Goal: Information Seeking & Learning: Compare options

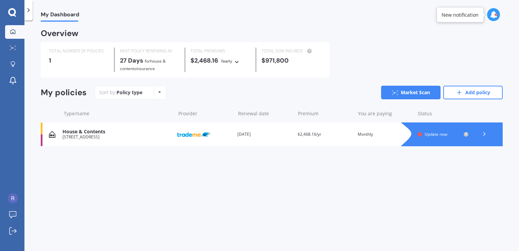
click at [237, 61] on icon at bounding box center [236, 61] width 5 height 4
click at [297, 84] on div "Overview TOTAL NUMBER OF POLICIES 1 NEXT POLICY RENEWING [DATE] for House & Con…" at bounding box center [272, 96] width 462 height 132
click at [427, 134] on span "Update now" at bounding box center [435, 134] width 23 height 6
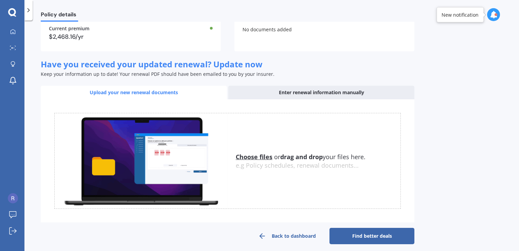
scroll to position [65, 0]
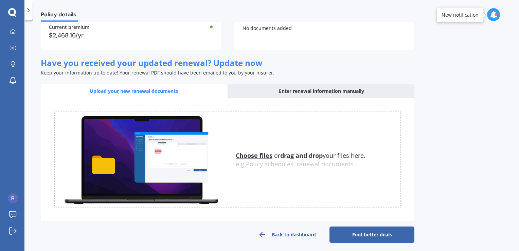
click at [299, 97] on div "Enter renewal information manually" at bounding box center [321, 91] width 186 height 14
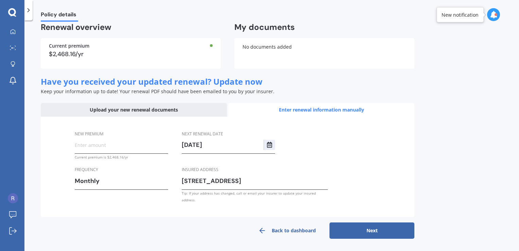
scroll to position [47, 0]
click at [103, 150] on input "New premium" at bounding box center [121, 145] width 93 height 10
type input "$2,765.28"
click at [82, 186] on div "Monthly" at bounding box center [117, 181] width 85 height 10
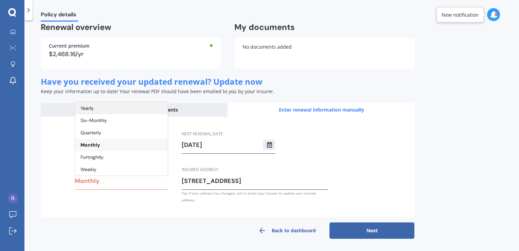
click at [94, 114] on div "Yearly" at bounding box center [121, 108] width 93 height 12
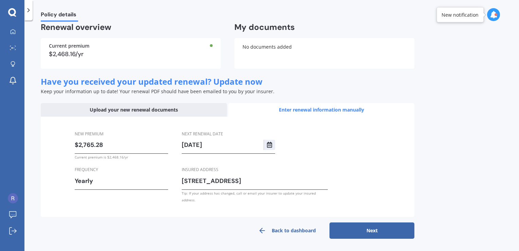
click at [362, 224] on button "Next" at bounding box center [371, 230] width 85 height 16
select select "26"
select select "10"
select select "2026"
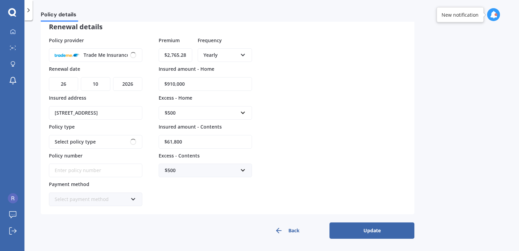
scroll to position [40, 0]
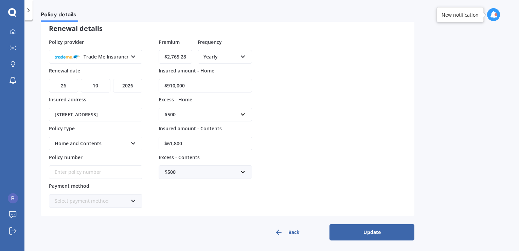
click at [205, 86] on input "$910,000" at bounding box center [205, 86] width 93 height 14
type input "$929,053"
click at [191, 144] on input "$61,800" at bounding box center [205, 143] width 93 height 14
type input "$63,700"
click at [129, 199] on div "Select payment method Direct debit - bank account Direct debit - credit/debit c…" at bounding box center [95, 201] width 93 height 14
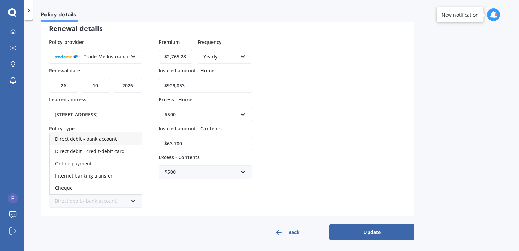
click at [108, 139] on span "Direct debit - bank account" at bounding box center [86, 138] width 62 height 6
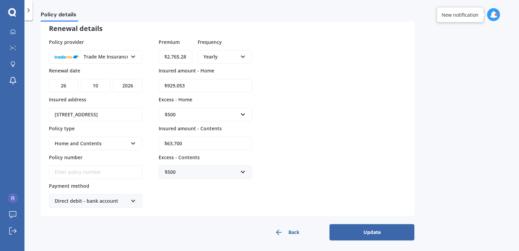
click at [385, 229] on button "Update" at bounding box center [371, 232] width 85 height 16
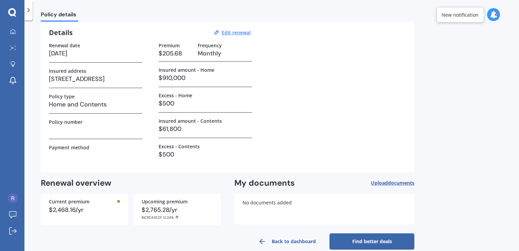
scroll to position [36, 0]
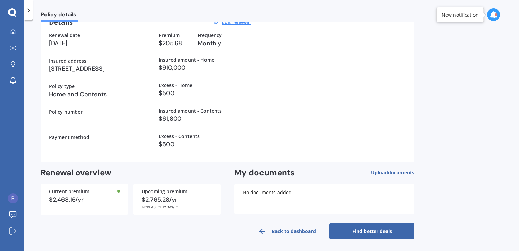
click at [377, 230] on link "Find better deals" at bounding box center [371, 231] width 85 height 16
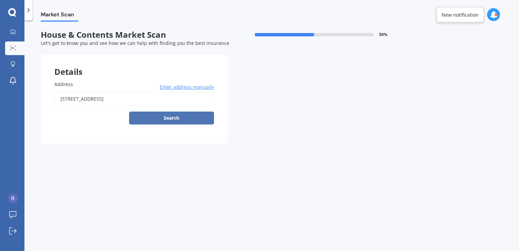
click at [178, 121] on button "Search" at bounding box center [171, 117] width 85 height 13
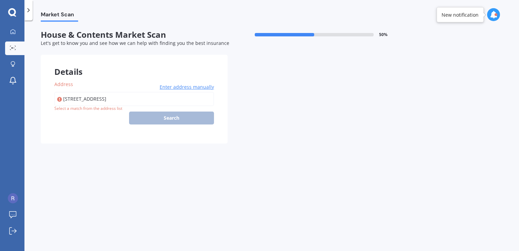
type input "[STREET_ADDRESS]"
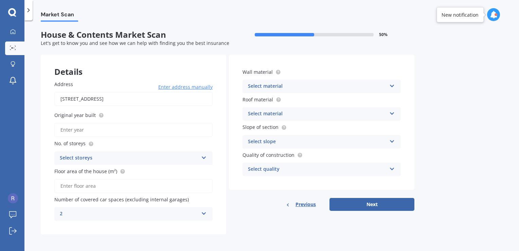
click at [392, 84] on icon at bounding box center [392, 84] width 6 height 5
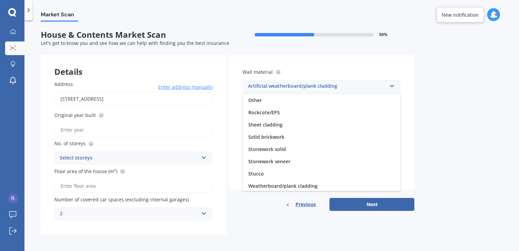
scroll to position [61, 0]
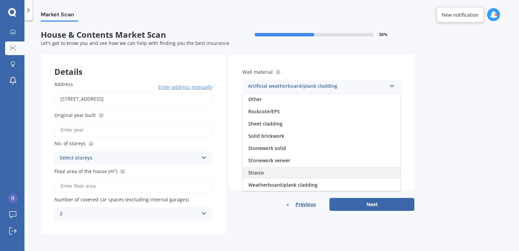
click at [277, 171] on div "Stucco" at bounding box center [322, 172] width 158 height 12
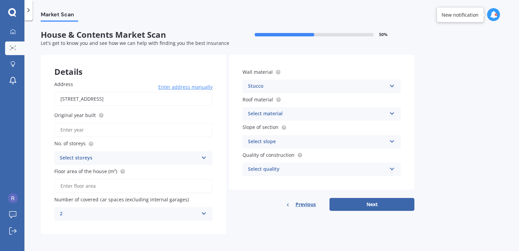
click at [389, 113] on icon at bounding box center [392, 112] width 6 height 5
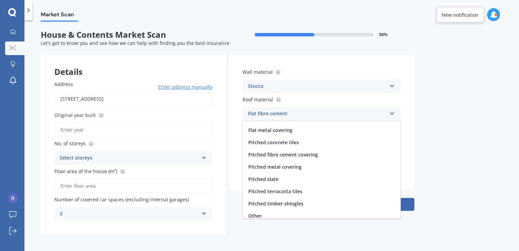
scroll to position [25, 0]
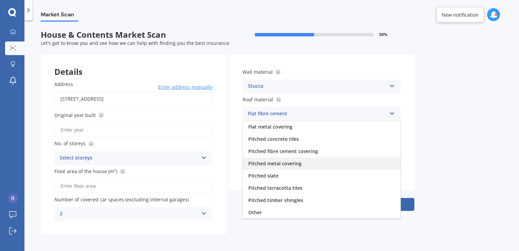
click at [301, 164] on div "Pitched metal covering" at bounding box center [322, 163] width 158 height 12
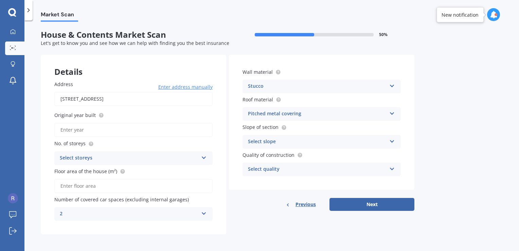
click at [357, 167] on div "Select quality" at bounding box center [317, 169] width 139 height 8
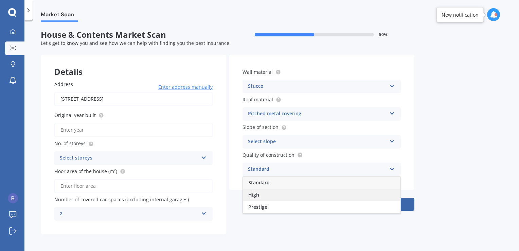
click at [263, 194] on div "High" at bounding box center [322, 194] width 158 height 12
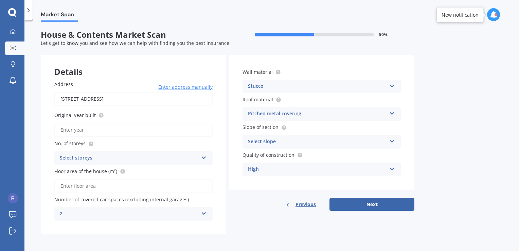
click at [71, 133] on input "Original year built" at bounding box center [133, 130] width 158 height 14
type input "1930"
click at [135, 157] on div "Select storeys" at bounding box center [129, 158] width 139 height 8
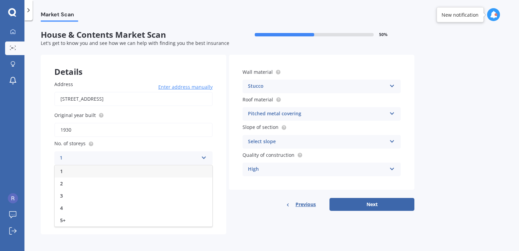
click at [119, 169] on div "1" at bounding box center [134, 171] width 158 height 12
click at [100, 189] on input "Floor area of the house (m²)" at bounding box center [133, 186] width 158 height 14
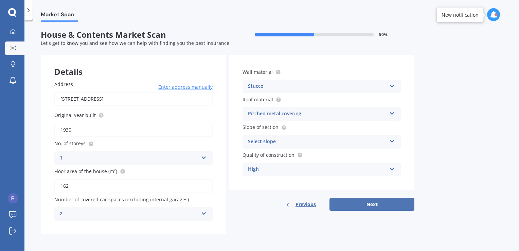
type input "162"
click at [384, 203] on button "Next" at bounding box center [371, 204] width 85 height 13
click at [379, 151] on label "Quality of construction" at bounding box center [319, 154] width 155 height 7
click at [381, 147] on div "Select slope Flat or gentle slope (up to about 5°) Moderate slope (about 15°) S…" at bounding box center [321, 142] width 158 height 14
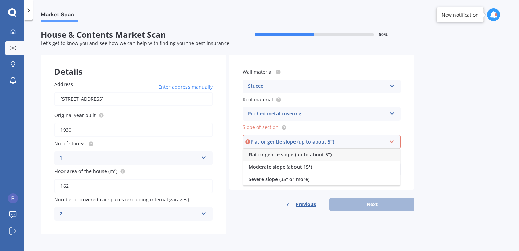
click at [337, 158] on div "Flat or gentle slope (up to about 5°)" at bounding box center [321, 154] width 157 height 12
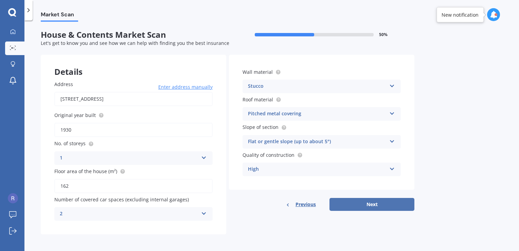
click at [353, 205] on button "Next" at bounding box center [371, 204] width 85 height 13
select select "06"
select select "07"
select select "1988"
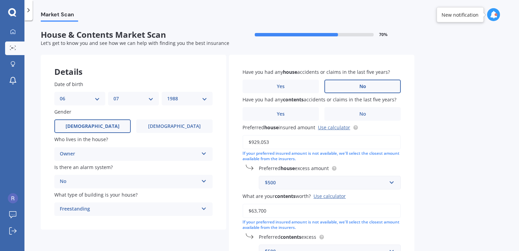
click at [336, 87] on label "No" at bounding box center [362, 86] width 76 height 14
click at [0, 0] on input "No" at bounding box center [0, 0] width 0 height 0
click at [344, 112] on label "No" at bounding box center [362, 114] width 76 height 14
click at [0, 0] on input "No" at bounding box center [0, 0] width 0 height 0
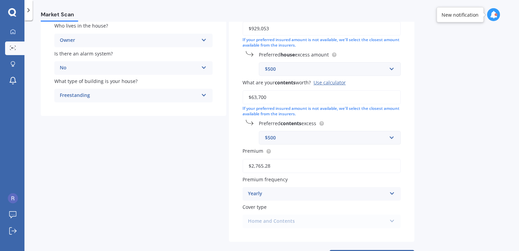
scroll to position [137, 0]
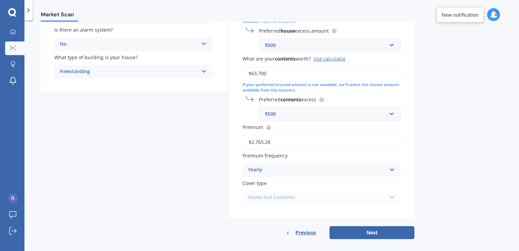
click at [387, 169] on div "Yearly Yearly Six-Monthly Quarterly Monthly Fortnightly Weekly" at bounding box center [321, 170] width 158 height 14
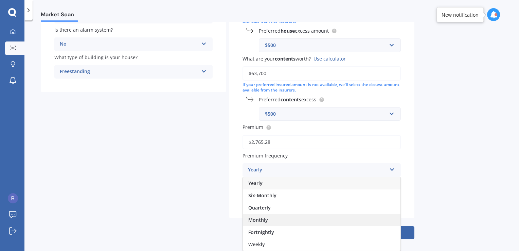
click at [335, 219] on div "Monthly" at bounding box center [322, 220] width 158 height 12
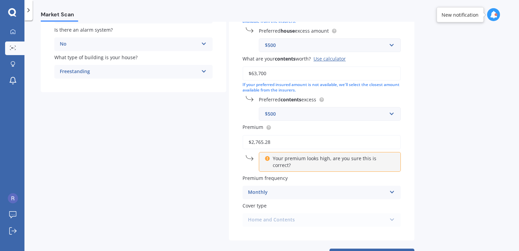
click at [284, 143] on input "$2,765.28" at bounding box center [321, 142] width 158 height 14
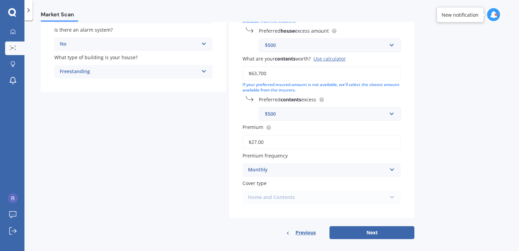
type input "$2.00"
type input "$249.00"
click at [369, 228] on button "Next" at bounding box center [371, 232] width 85 height 13
select select "06"
select select "07"
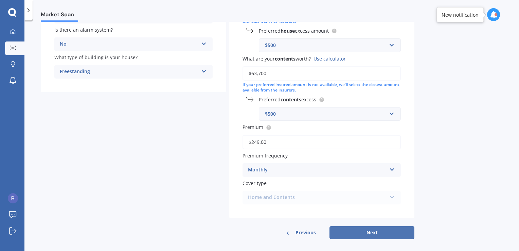
select select "1988"
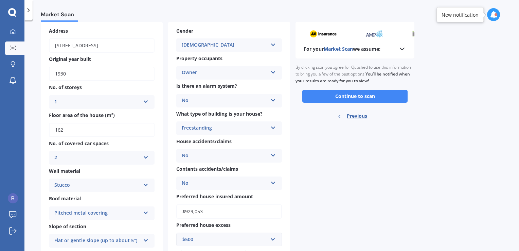
scroll to position [0, 0]
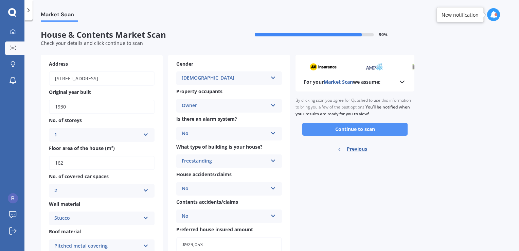
click at [388, 126] on button "Continue to scan" at bounding box center [354, 129] width 105 height 13
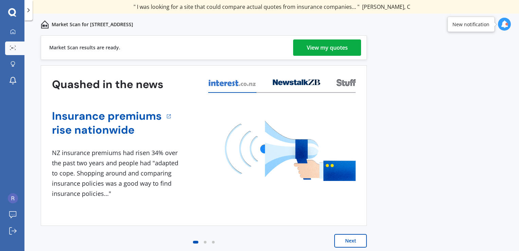
click at [342, 43] on div "View my quotes" at bounding box center [327, 47] width 41 height 16
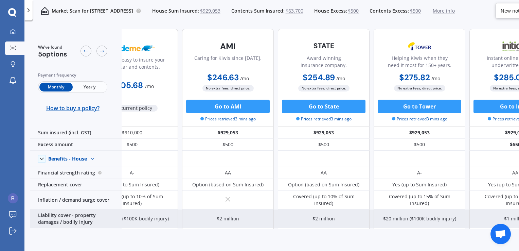
scroll to position [0, 4]
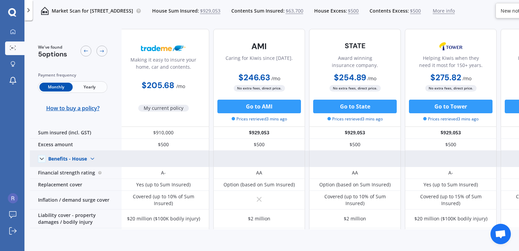
click at [92, 158] on img at bounding box center [92, 158] width 11 height 11
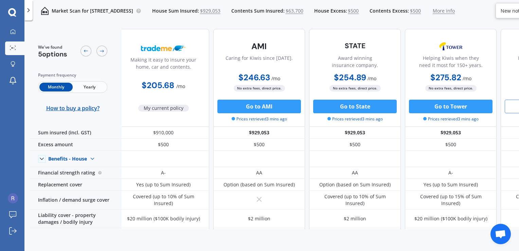
scroll to position [0, 80]
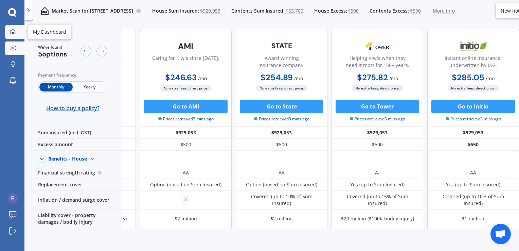
click at [20, 32] on link "My Dashboard" at bounding box center [14, 32] width 19 height 14
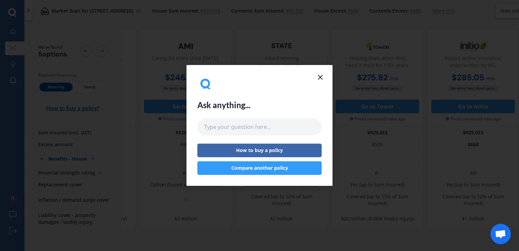
click at [285, 165] on button "Compare another policy" at bounding box center [259, 168] width 124 height 14
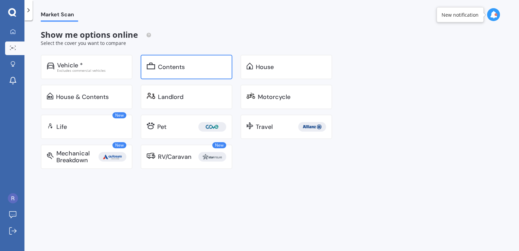
click at [178, 74] on div "Contents" at bounding box center [187, 67] width 92 height 24
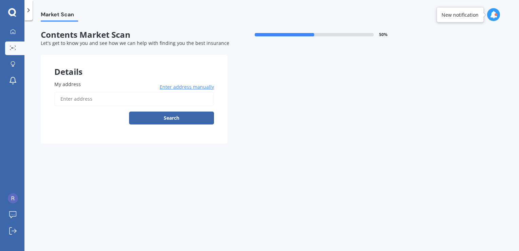
click at [122, 98] on input "My address" at bounding box center [134, 99] width 160 height 14
click at [12, 11] on icon at bounding box center [12, 12] width 8 height 9
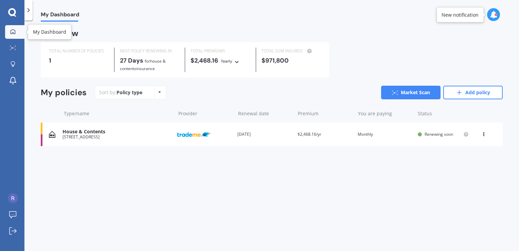
click at [11, 33] on icon at bounding box center [13, 31] width 5 height 5
click at [454, 97] on link "Add policy" at bounding box center [472, 93] width 59 height 14
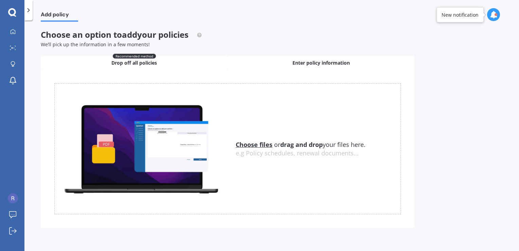
click at [316, 62] on span "Enter policy information" at bounding box center [320, 62] width 57 height 7
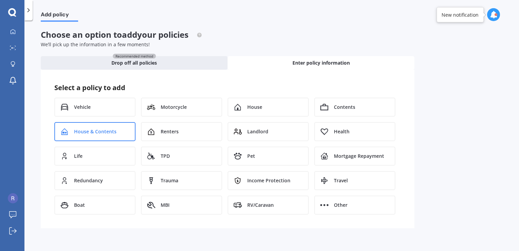
click at [71, 136] on div "House & Contents" at bounding box center [94, 131] width 81 height 19
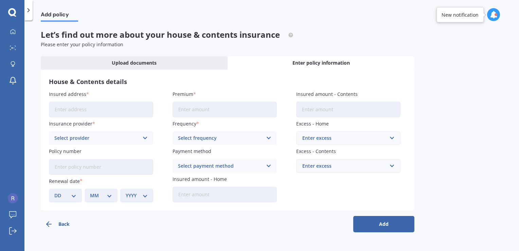
click at [133, 134] on div "Select provider" at bounding box center [96, 137] width 85 height 7
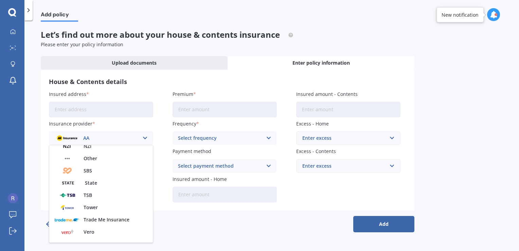
scroll to position [166, 0]
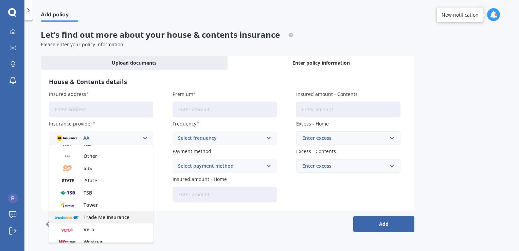
click at [115, 215] on span "Trade Me Insurance" at bounding box center [107, 217] width 46 height 5
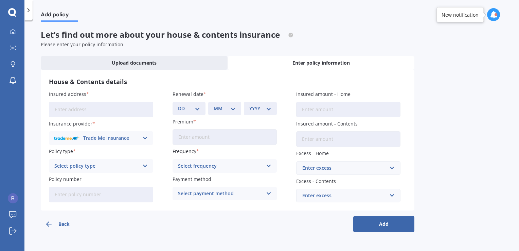
click at [146, 160] on div "Select policy type Home and Contents" at bounding box center [101, 166] width 104 height 14
click at [115, 176] on div "Home and Contents" at bounding box center [101, 179] width 104 height 12
click at [201, 107] on div "DD 01 02 03 04 05 06 07 08 09 10 11 12 13 14 15 16 17 18 19 20 21 22 23 24 25 2…" at bounding box center [188, 109] width 33 height 14
click at [193, 108] on select "DD 01 02 03 04 05 06 07 08 09 10 11 12 13 14 15 16 17 18 19 20 21 22 23 24 25 2…" at bounding box center [189, 108] width 22 height 7
click at [178, 105] on select "DD 01 02 03 04 05 06 07 08 09 10 11 12 13 14 15 16 17 18 19 20 21 22 23 24 25 2…" at bounding box center [189, 108] width 22 height 7
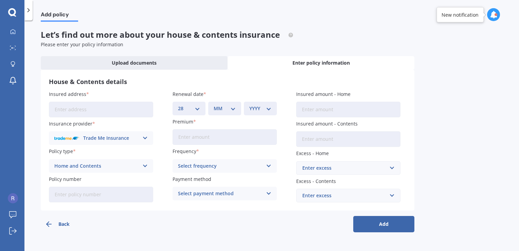
click at [234, 108] on select "MM 01 02 03 04 05 06 07 08 09 10 11 12" at bounding box center [225, 108] width 22 height 7
click at [199, 108] on select "DD 01 02 03 04 05 06 07 08 09 10 11 12 13 14 15 16 17 18 19 20 21 22 23 24 25 2…" at bounding box center [189, 108] width 22 height 7
select select "26"
click at [178, 105] on select "DD 01 02 03 04 05 06 07 08 09 10 11 12 13 14 15 16 17 18 19 20 21 22 23 24 25 2…" at bounding box center [189, 108] width 22 height 7
click at [234, 108] on select "MM 01 02 03 04 05 06 07 08 09 10 11 12" at bounding box center [225, 108] width 22 height 7
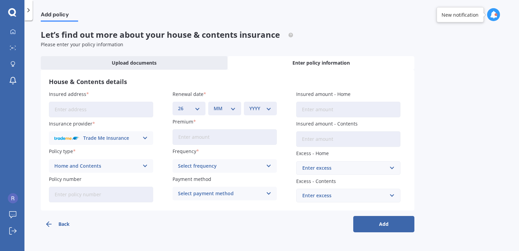
select select "10"
click at [214, 105] on select "MM 01 02 03 04 05 06 07 08 09 10 11 12" at bounding box center [225, 108] width 22 height 7
click at [270, 108] on select "YYYY 2027 2026 2025 2024 2023 2022 2021 2020 2019 2018 2017 2016 2015 2014 2013…" at bounding box center [260, 108] width 22 height 7
select select "2025"
click at [249, 105] on select "YYYY 2027 2026 2025 2024 2023 2022 2021 2020 2019 2018 2017 2016 2015 2014 2013…" at bounding box center [260, 108] width 22 height 7
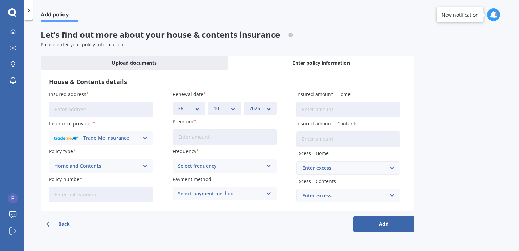
click at [187, 135] on input "Premium" at bounding box center [224, 137] width 104 height 16
click at [326, 152] on span "Excess - Home" at bounding box center [312, 153] width 33 height 6
click at [362, 165] on div "Enter excess" at bounding box center [344, 167] width 84 height 7
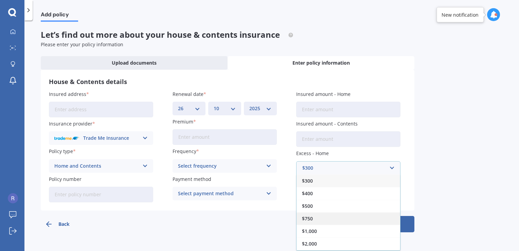
click at [327, 214] on div "$750" at bounding box center [348, 218] width 104 height 13
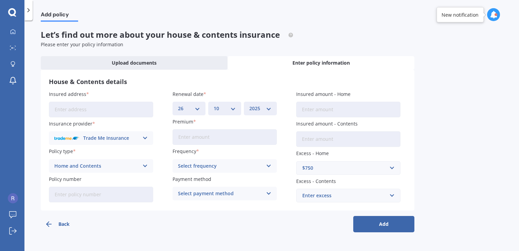
click at [337, 192] on div "Enter excess" at bounding box center [344, 194] width 84 height 7
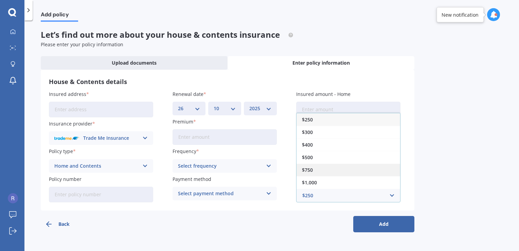
click at [306, 171] on span "$750" at bounding box center [307, 169] width 11 height 5
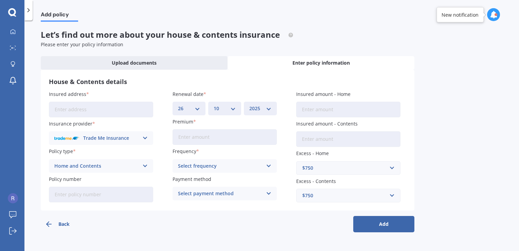
click at [236, 160] on div "Select frequency Yearly Six-Monthly Quarterly Monthly Fortnightly Weekly" at bounding box center [224, 166] width 104 height 14
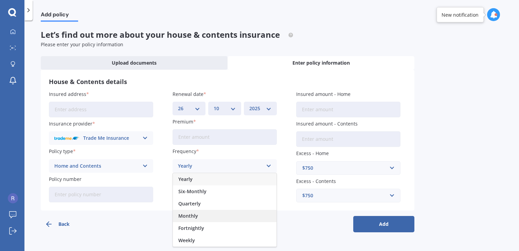
click at [197, 214] on span "Monthly" at bounding box center [188, 215] width 20 height 5
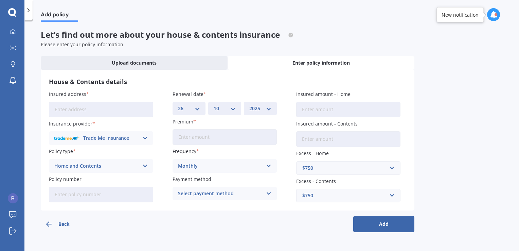
click at [235, 196] on div "Select payment method" at bounding box center [220, 192] width 85 height 7
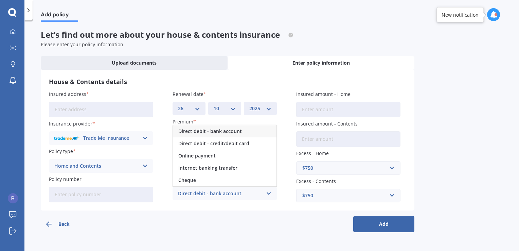
click at [216, 130] on span "Direct debit - bank account" at bounding box center [209, 131] width 63 height 5
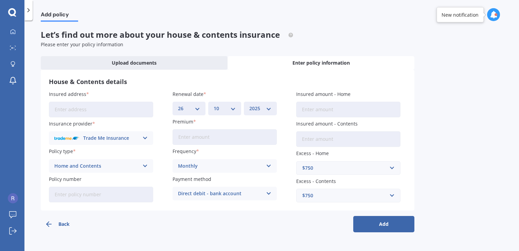
click at [306, 107] on input "Insured amount - Home" at bounding box center [348, 110] width 104 height 16
type input "$800,000"
click at [257, 137] on input "Premium" at bounding box center [224, 137] width 104 height 16
type input "$1.00"
click at [217, 164] on div "Monthly" at bounding box center [220, 165] width 85 height 7
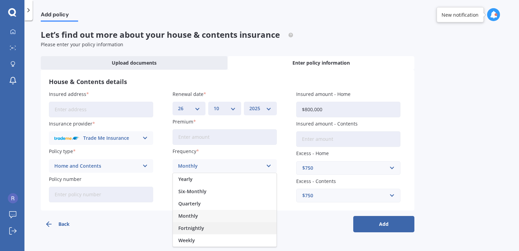
click at [196, 230] on span "Fortnightly" at bounding box center [191, 227] width 26 height 5
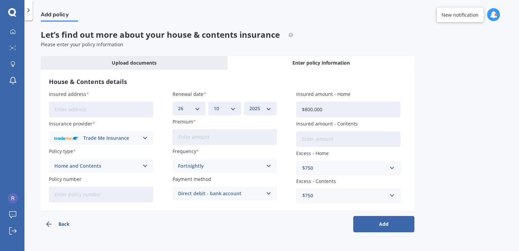
click at [187, 141] on input "Premium" at bounding box center [224, 137] width 104 height 16
type input "$96.45"
click at [344, 140] on input "Insured amount - Contents" at bounding box center [348, 139] width 104 height 16
type input "$40,000"
click at [289, 168] on div "Insured address Insurance provider Trade Me Insurance AA AMI AMP ANZ ASB Ando B…" at bounding box center [227, 146] width 357 height 112
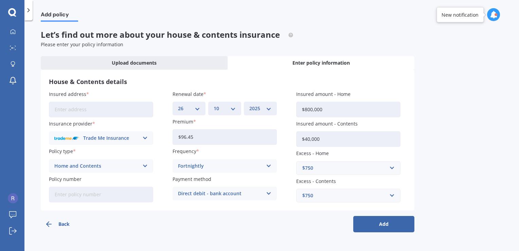
click at [355, 222] on button "Add" at bounding box center [383, 224] width 61 height 16
click at [105, 113] on input "Insured address" at bounding box center [101, 110] width 104 height 16
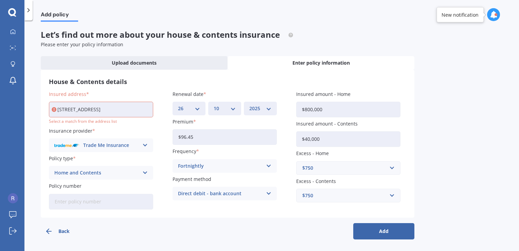
type input "[STREET_ADDRESS]"
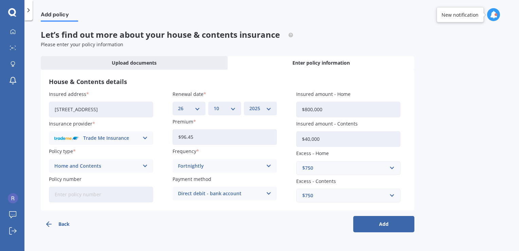
click at [383, 218] on button "Add" at bounding box center [383, 224] width 61 height 16
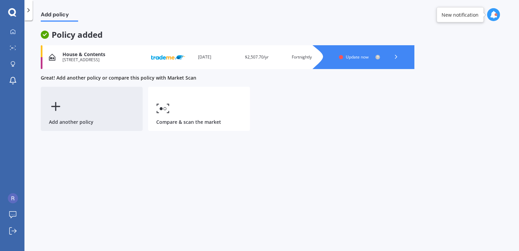
click at [121, 98] on div "Add another policy" at bounding box center [92, 109] width 102 height 44
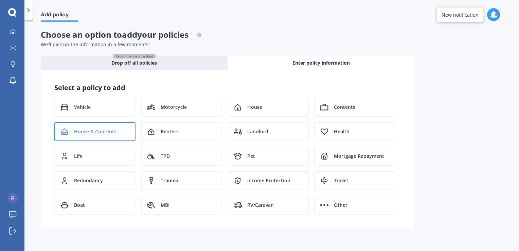
click at [130, 122] on div "House & Contents" at bounding box center [94, 131] width 81 height 19
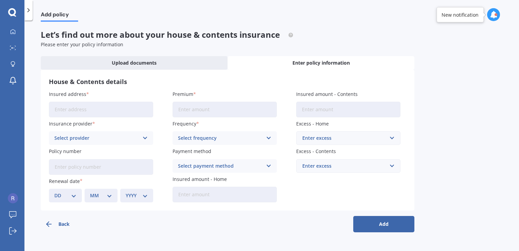
click at [104, 108] on input "Insured address" at bounding box center [101, 110] width 104 height 16
type input "[STREET_ADDRESS]"
click at [116, 137] on div "Select provider" at bounding box center [96, 137] width 85 height 7
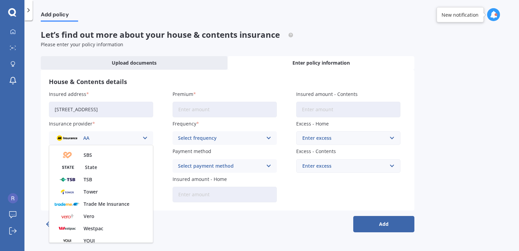
scroll to position [184, 0]
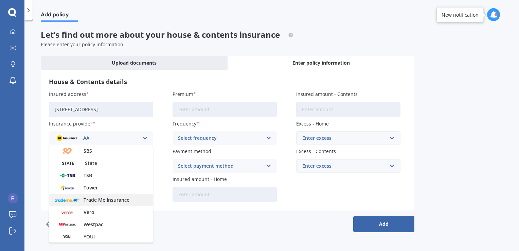
click at [121, 200] on span "Trade Me Insurance" at bounding box center [107, 199] width 46 height 5
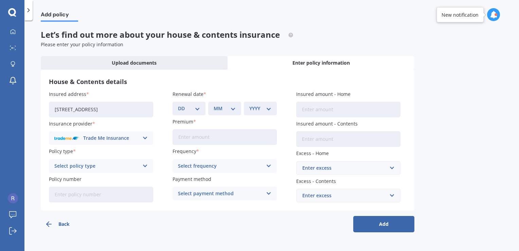
click at [137, 172] on div "Select policy type Home and Contents" at bounding box center [101, 166] width 104 height 14
click at [130, 177] on div "Home and Contents" at bounding box center [101, 179] width 104 height 12
click at [152, 164] on div "Home and Contents Home and Contents" at bounding box center [101, 166] width 104 height 14
click at [140, 181] on div "Home and Contents" at bounding box center [101, 179] width 104 height 12
click at [197, 101] on div "Renewal date DD 01 02 03 04 05 06 07 08 09 10 11 12 13 14 15 16 17 18 19 20 21 …" at bounding box center [224, 102] width 104 height 25
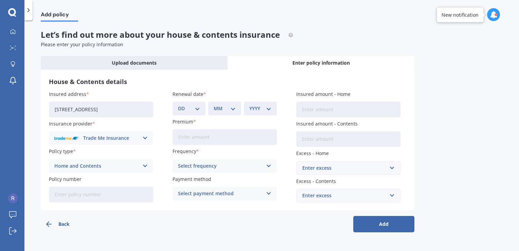
click at [197, 107] on select "DD 01 02 03 04 05 06 07 08 09 10 11 12 13 14 15 16 17 18 19 20 21 22 23 24 25 2…" at bounding box center [189, 108] width 22 height 7
click at [200, 136] on input "Premium" at bounding box center [224, 137] width 104 height 16
click at [193, 111] on select "DD 01 02 03 04 05 06 07 08 09 10 11 12 13 14 15 16 17 18 19 20 21 22 23 24 25 2…" at bounding box center [189, 108] width 22 height 7
select select "26"
click at [178, 105] on select "DD 01 02 03 04 05 06 07 08 09 10 11 12 13 14 15 16 17 18 19 20 21 22 23 24 25 2…" at bounding box center [189, 108] width 22 height 7
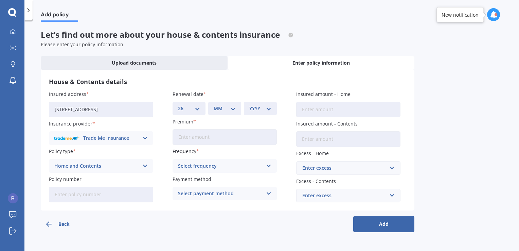
click at [228, 111] on select "MM 01 02 03 04 05 06 07 08 09 10 11 12" at bounding box center [225, 108] width 22 height 7
select select "10"
click at [214, 105] on select "MM 01 02 03 04 05 06 07 08 09 10 11 12" at bounding box center [225, 108] width 22 height 7
click at [268, 105] on select "YYYY 2027 2026 2025 2024 2023 2022 2021 2020 2019 2018 2017 2016 2015 2014 2013…" at bounding box center [260, 108] width 22 height 7
select select "2025"
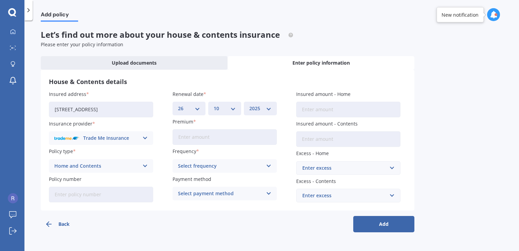
click at [249, 105] on select "YYYY 2027 2026 2025 2024 2023 2022 2021 2020 2019 2018 2017 2016 2015 2014 2013…" at bounding box center [260, 108] width 22 height 7
click at [229, 144] on input "Premium" at bounding box center [224, 137] width 104 height 16
type input "$96.45"
type input "$800,000"
type input "$40,000"
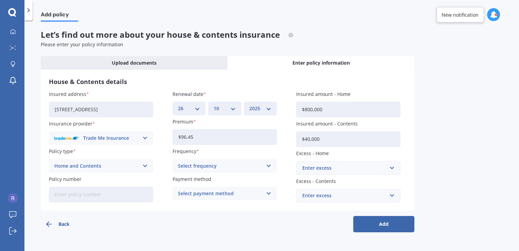
click at [210, 162] on div "Select frequency" at bounding box center [220, 165] width 85 height 7
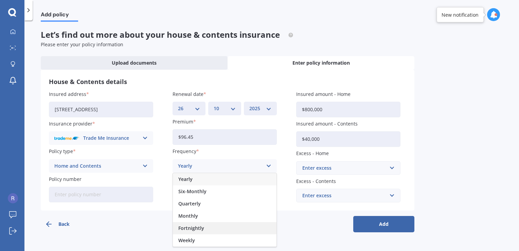
click at [193, 227] on span "Fortnightly" at bounding box center [191, 227] width 26 height 5
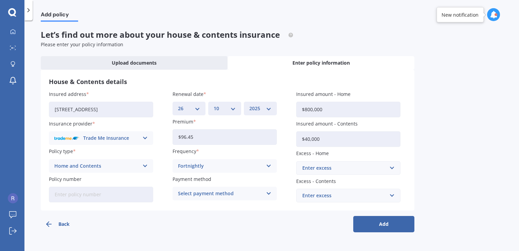
click at [226, 195] on div "Select payment method" at bounding box center [220, 192] width 85 height 7
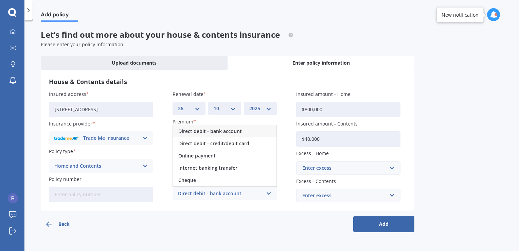
click at [211, 132] on span "Direct debit - bank account" at bounding box center [209, 131] width 63 height 5
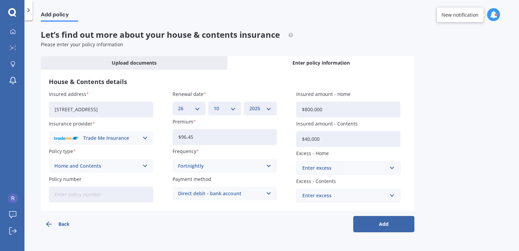
click at [319, 168] on div "Enter excess" at bounding box center [344, 167] width 84 height 7
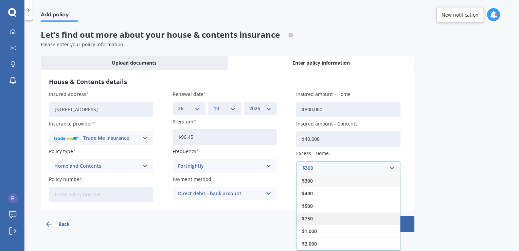
click at [307, 216] on span "$750" at bounding box center [307, 218] width 11 height 5
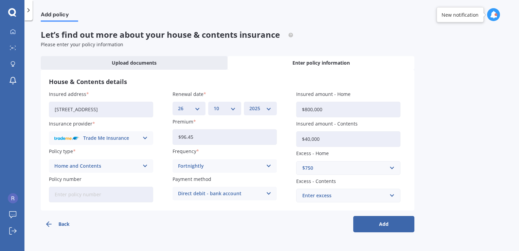
click at [314, 198] on div "Enter excess" at bounding box center [344, 194] width 84 height 7
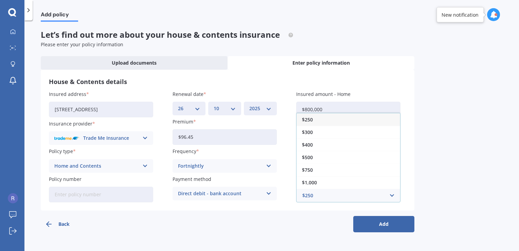
click at [300, 220] on div "Back Add" at bounding box center [227, 221] width 373 height 22
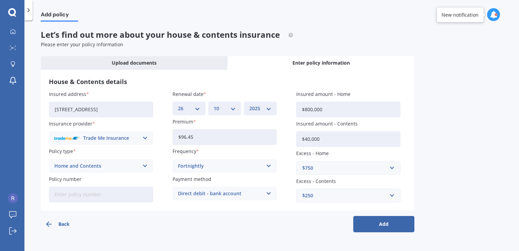
click at [314, 198] on div "$250" at bounding box center [344, 194] width 84 height 7
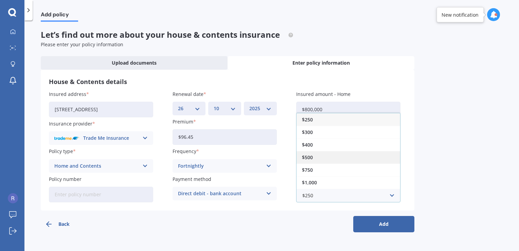
click at [312, 157] on span "$500" at bounding box center [307, 157] width 11 height 5
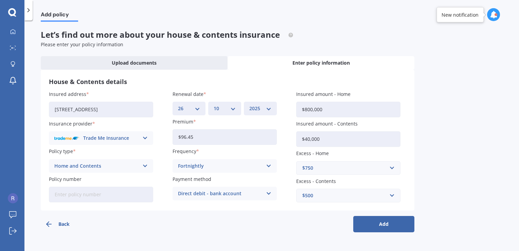
click at [368, 223] on button "Add" at bounding box center [383, 224] width 61 height 16
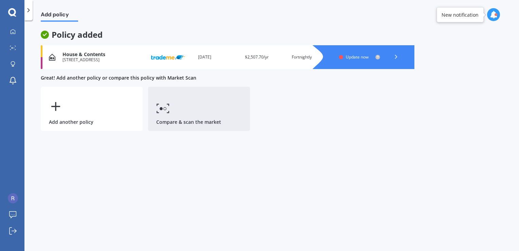
click at [197, 114] on link "Compare & scan the market" at bounding box center [199, 109] width 102 height 44
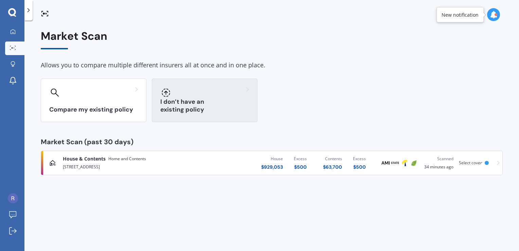
click at [164, 90] on icon at bounding box center [166, 92] width 8 height 8
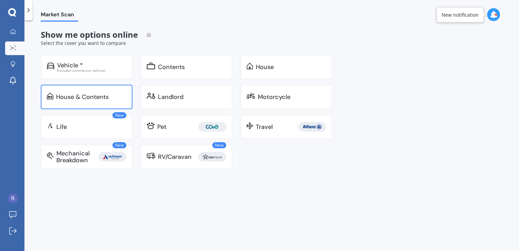
click at [118, 89] on div "House & Contents" at bounding box center [87, 97] width 92 height 24
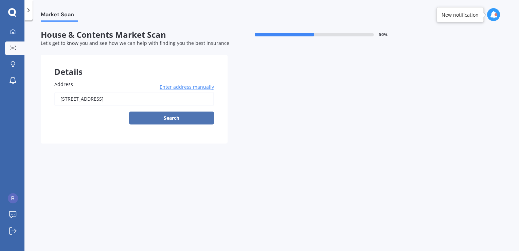
click at [139, 115] on button "Search" at bounding box center [171, 117] width 85 height 13
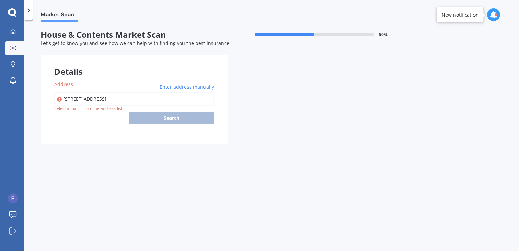
type input "[STREET_ADDRESS]"
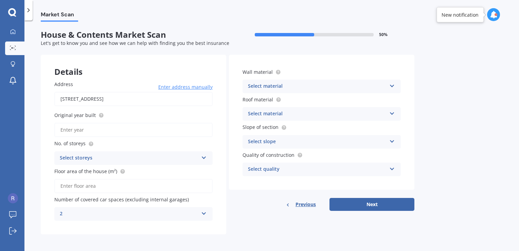
click at [115, 135] on input "Original year built" at bounding box center [133, 130] width 158 height 14
type input "1935"
click at [112, 158] on div "Select storeys" at bounding box center [129, 158] width 139 height 8
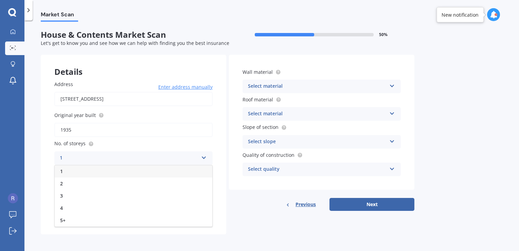
click at [105, 168] on div "1" at bounding box center [134, 171] width 158 height 12
click at [94, 189] on input "Floor area of the house (m²)" at bounding box center [133, 186] width 158 height 14
type input "160"
click at [351, 85] on div "Select material" at bounding box center [317, 86] width 139 height 8
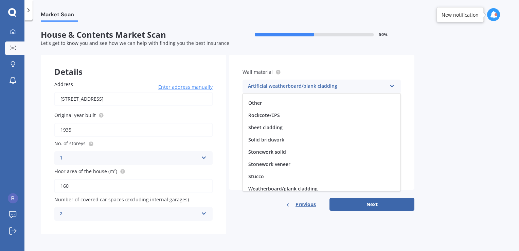
scroll to position [61, 0]
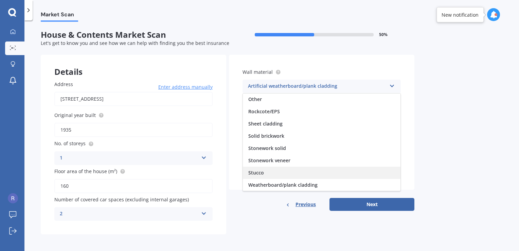
click at [309, 169] on div "Stucco" at bounding box center [322, 172] width 158 height 12
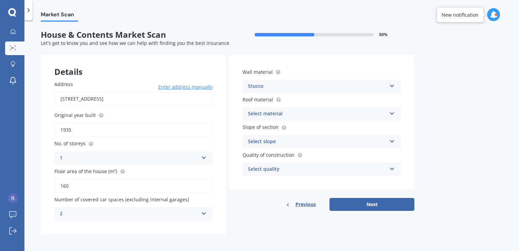
click at [314, 114] on div "Select material" at bounding box center [317, 114] width 139 height 8
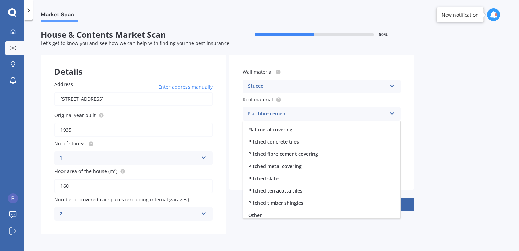
scroll to position [25, 0]
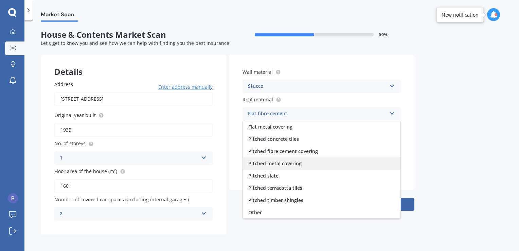
click at [326, 162] on div "Pitched metal covering" at bounding box center [322, 163] width 158 height 12
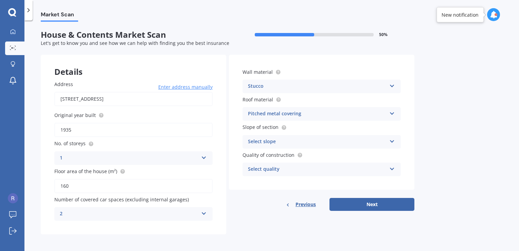
click at [314, 141] on div "Select slope" at bounding box center [317, 141] width 139 height 8
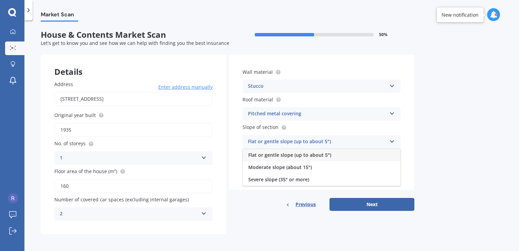
click at [306, 150] on div "Flat or gentle slope (up to about 5°)" at bounding box center [322, 155] width 158 height 12
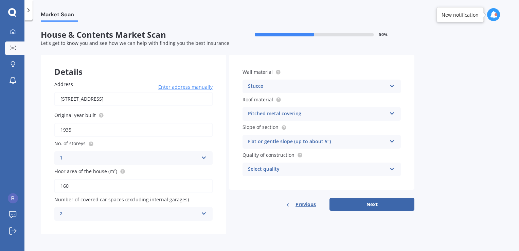
click at [294, 169] on div "Select quality" at bounding box center [317, 169] width 139 height 8
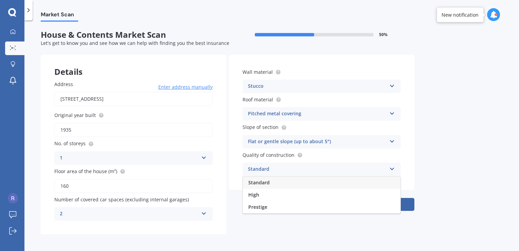
click at [284, 184] on div "Standard" at bounding box center [322, 182] width 158 height 12
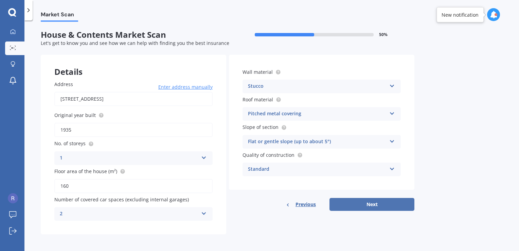
click at [354, 199] on button "Next" at bounding box center [371, 204] width 85 height 13
select select "06"
select select "07"
select select "1988"
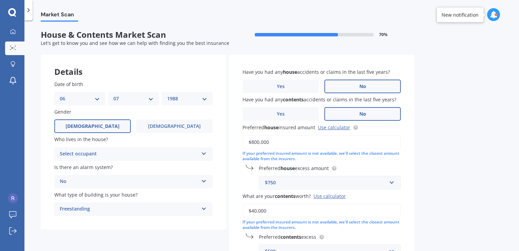
click at [183, 151] on div "Select occupant" at bounding box center [129, 154] width 139 height 8
click at [165, 166] on div "Owner" at bounding box center [134, 167] width 158 height 12
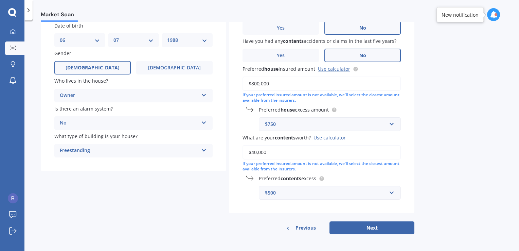
scroll to position [59, 0]
click at [375, 225] on button "Next" at bounding box center [371, 226] width 85 height 13
select select "06"
select select "07"
select select "1988"
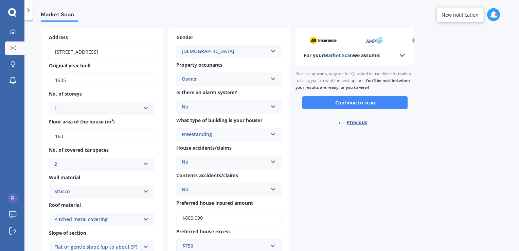
scroll to position [0, 0]
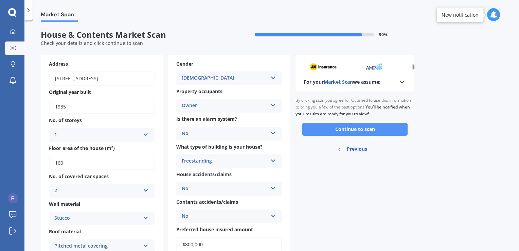
click at [369, 134] on button "Continue to scan" at bounding box center [354, 129] width 105 height 13
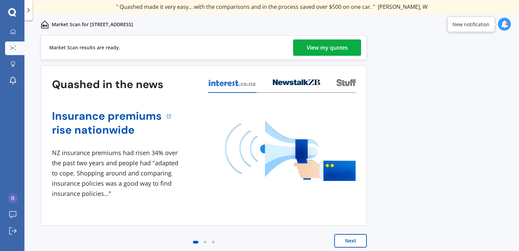
click at [333, 47] on div "View my quotes" at bounding box center [327, 47] width 41 height 16
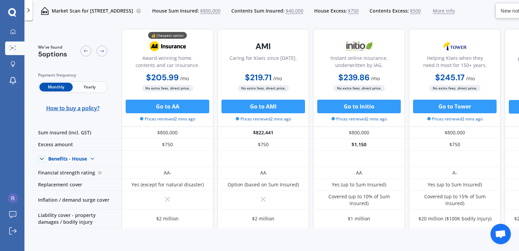
click at [333, 47] on div "Instant online insurance; underwritten by IAG." at bounding box center [359, 55] width 80 height 34
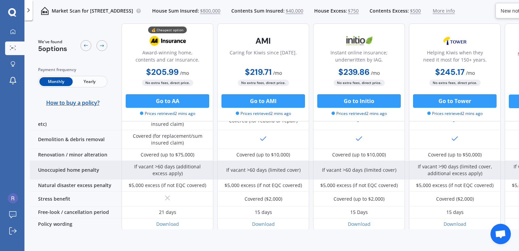
scroll to position [292, 0]
